Goal: Browse casually: Explore the website without a specific task or goal

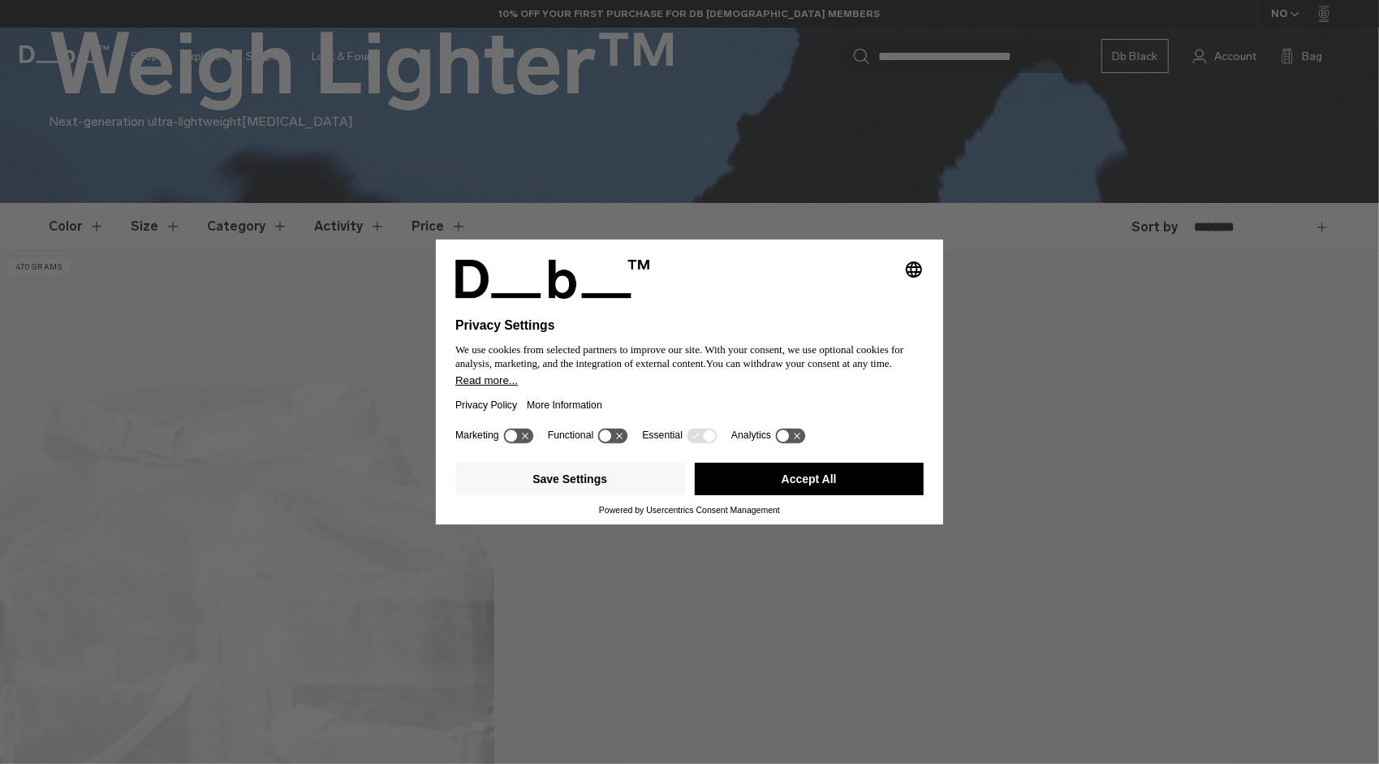
click at [838, 479] on button "Accept All" at bounding box center [810, 479] width 230 height 32
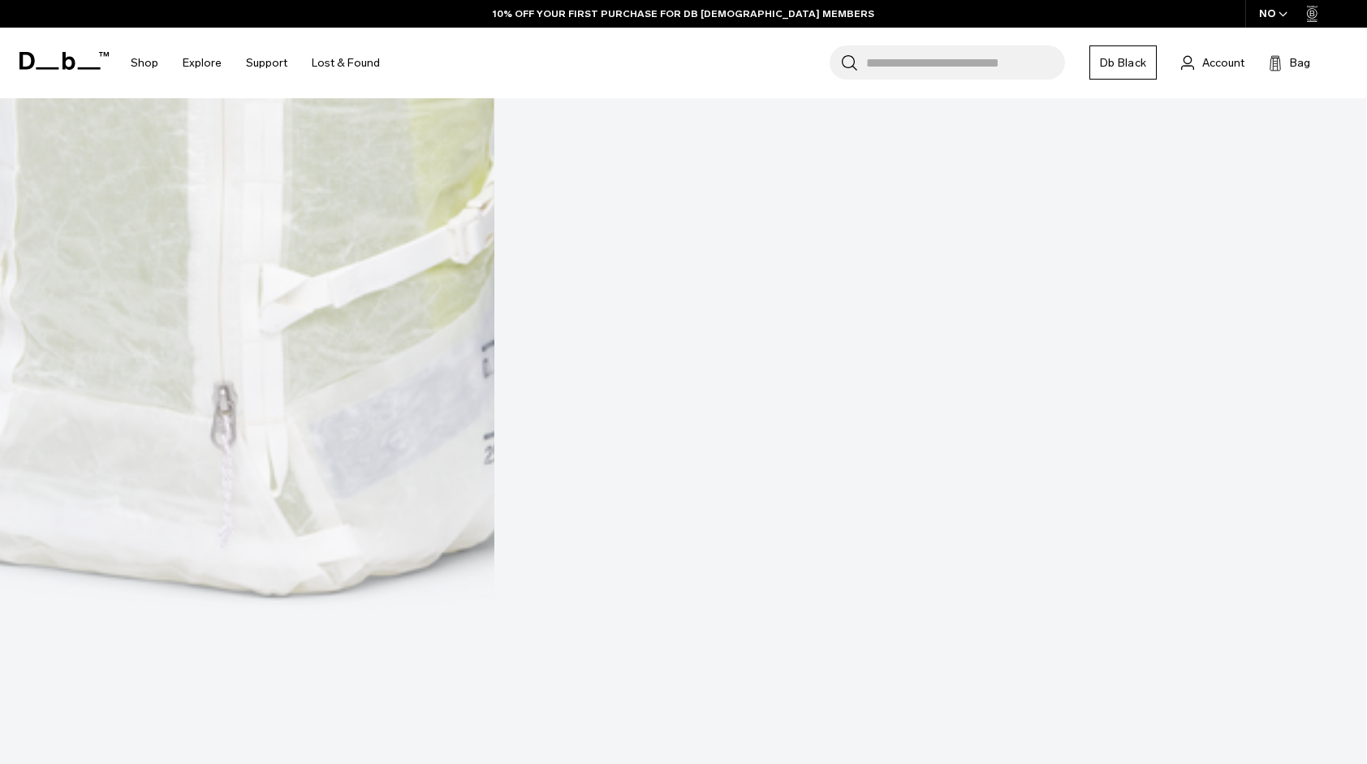
scroll to position [1380, 0]
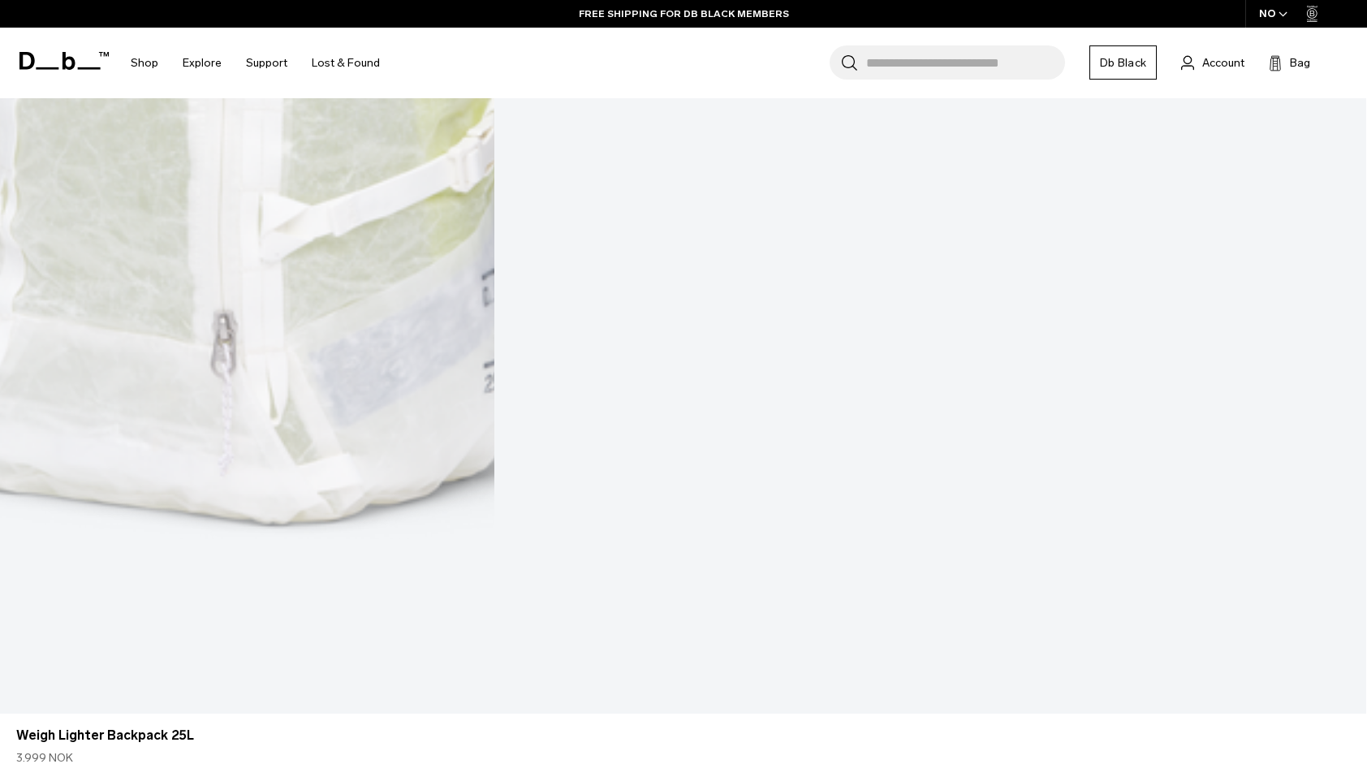
click at [39, 64] on icon at bounding box center [63, 61] width 89 height 18
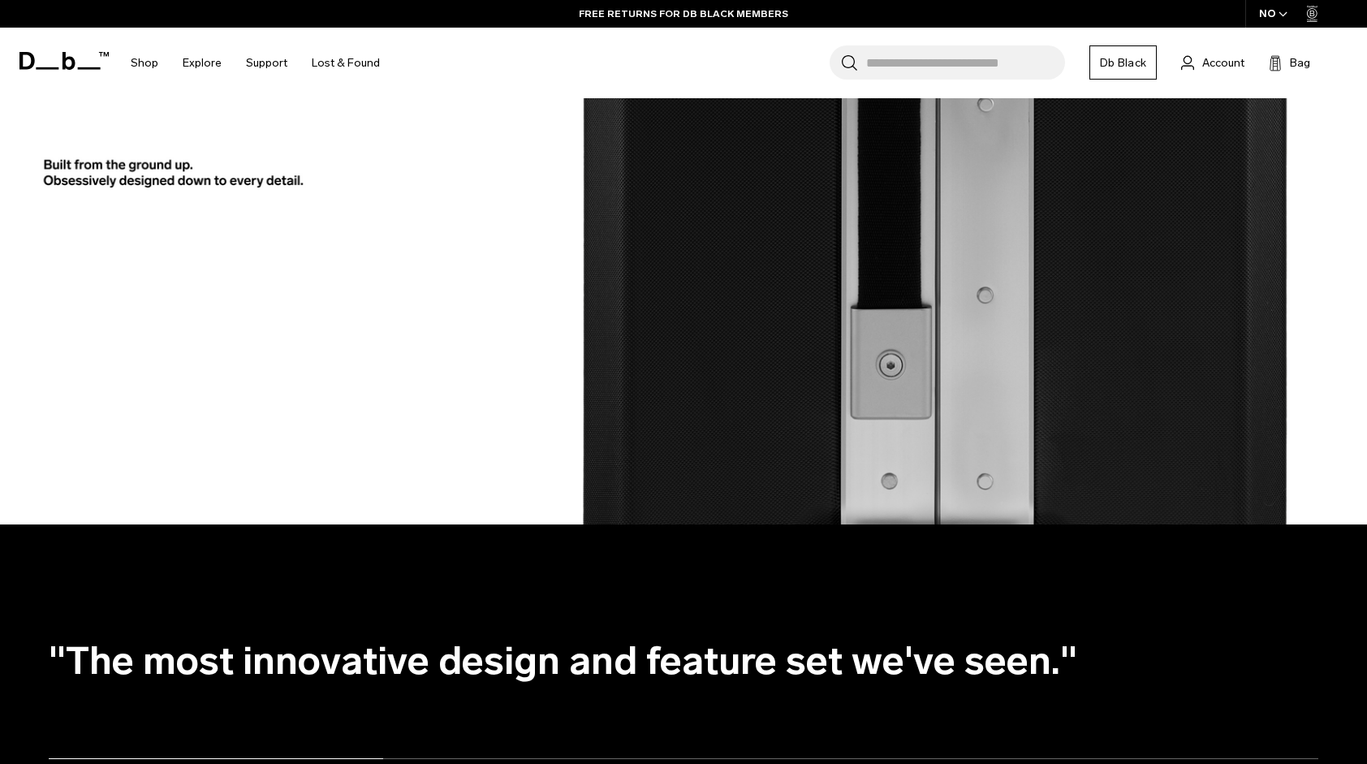
scroll to position [3084, 0]
